Goal: Navigation & Orientation: Find specific page/section

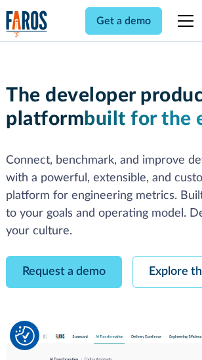
scroll to position [74, 0]
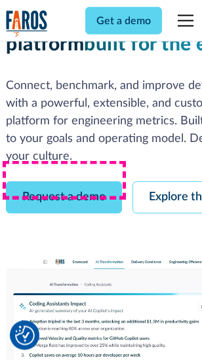
click at [64, 182] on link "Request a demo" at bounding box center [64, 198] width 116 height 32
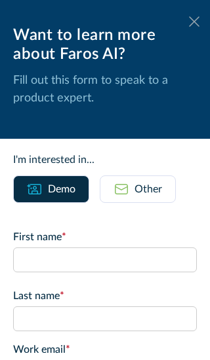
click at [189, 22] on icon at bounding box center [194, 21] width 10 height 10
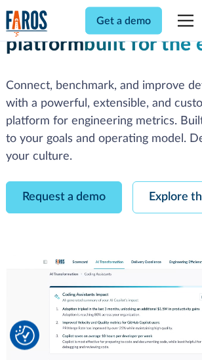
click at [171, 182] on link "Explore the platform" at bounding box center [202, 198] width 140 height 32
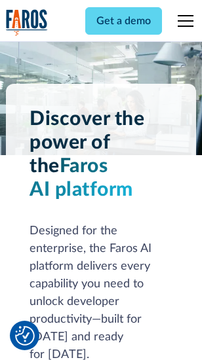
scroll to position [9977, 0]
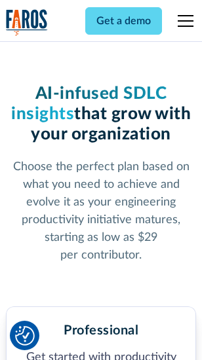
scroll to position [2076, 0]
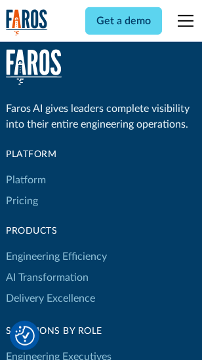
click at [26, 180] on link "Platform" at bounding box center [26, 180] width 40 height 21
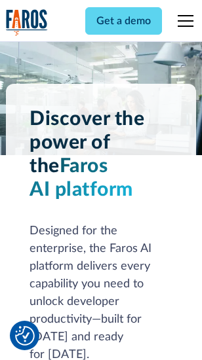
scroll to position [10398, 0]
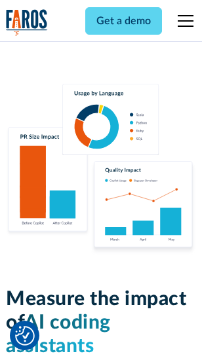
scroll to position [8177, 0]
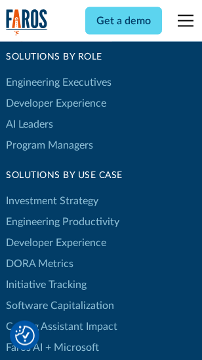
click at [39, 253] on link "DORA Metrics" at bounding box center [39, 263] width 67 height 21
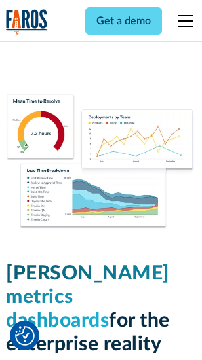
scroll to position [5799, 0]
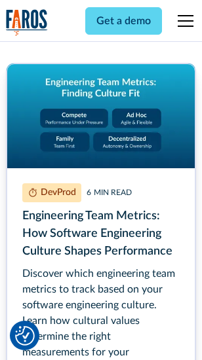
scroll to position [5961, 0]
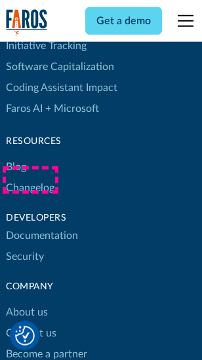
click at [30, 180] on link "Changelog" at bounding box center [30, 187] width 48 height 21
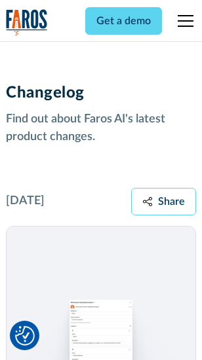
scroll to position [16061, 0]
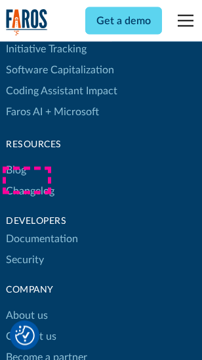
click at [26, 306] on link "About us" at bounding box center [27, 316] width 42 height 21
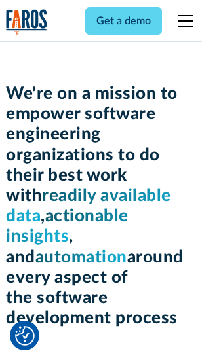
scroll to position [4530, 0]
